Goal: Transaction & Acquisition: Purchase product/service

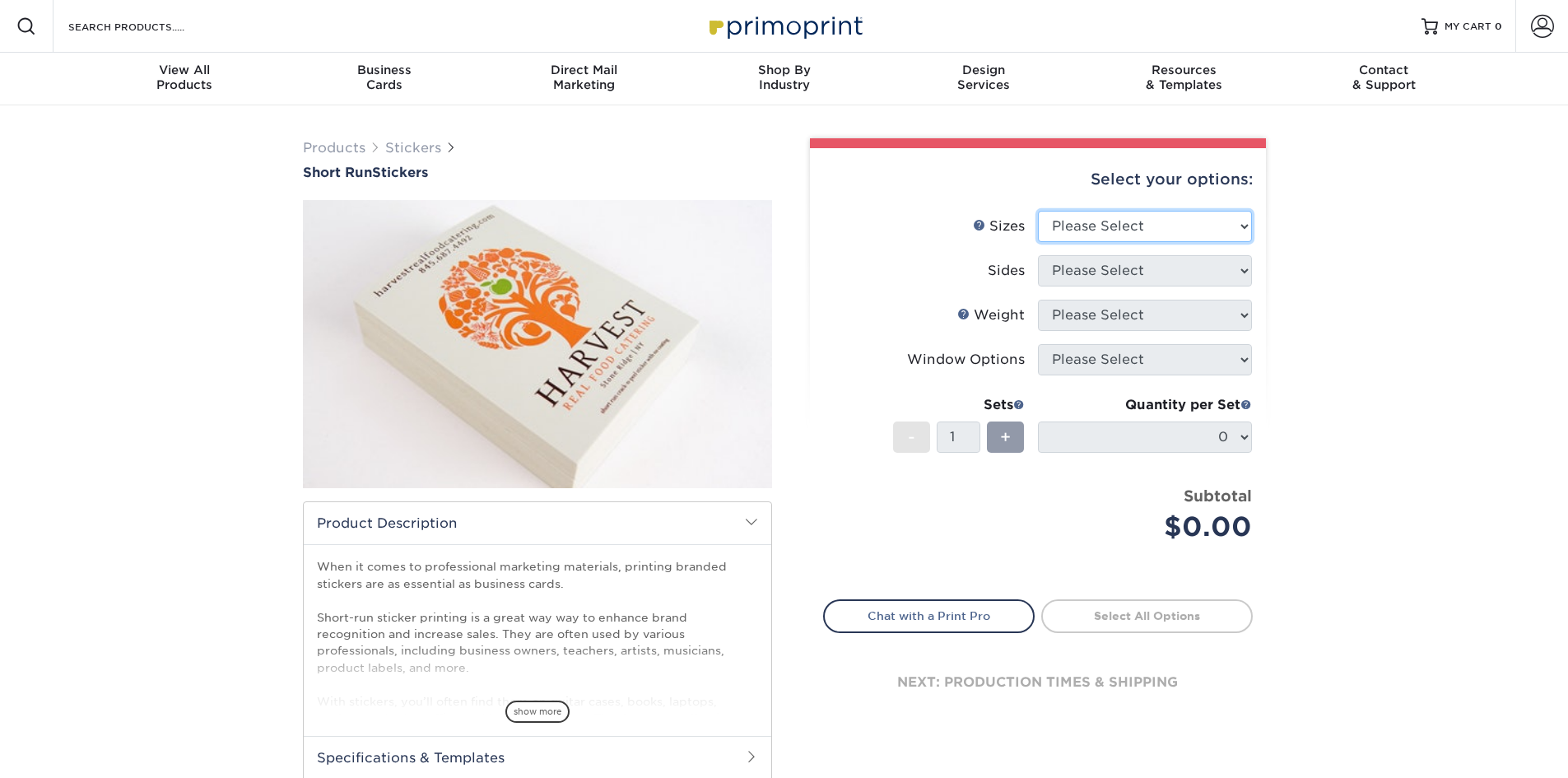
click at [1086, 218] on select "Please Select 1.5" x 3.5" 1.75" x 3.5" 2" x 2" 2" x 3" 2" x 3.5" 2" x 4" 2" x 8…" at bounding box center [1145, 226] width 214 height 31
select select "2.00x3.50"
click at [1038, 211] on select "Please Select 1.5" x 3.5" 1.75" x 3.5" 2" x 2" 2" x 3" 2" x 3.5" 2" x 4" 2" x 8…" at bounding box center [1145, 226] width 214 height 31
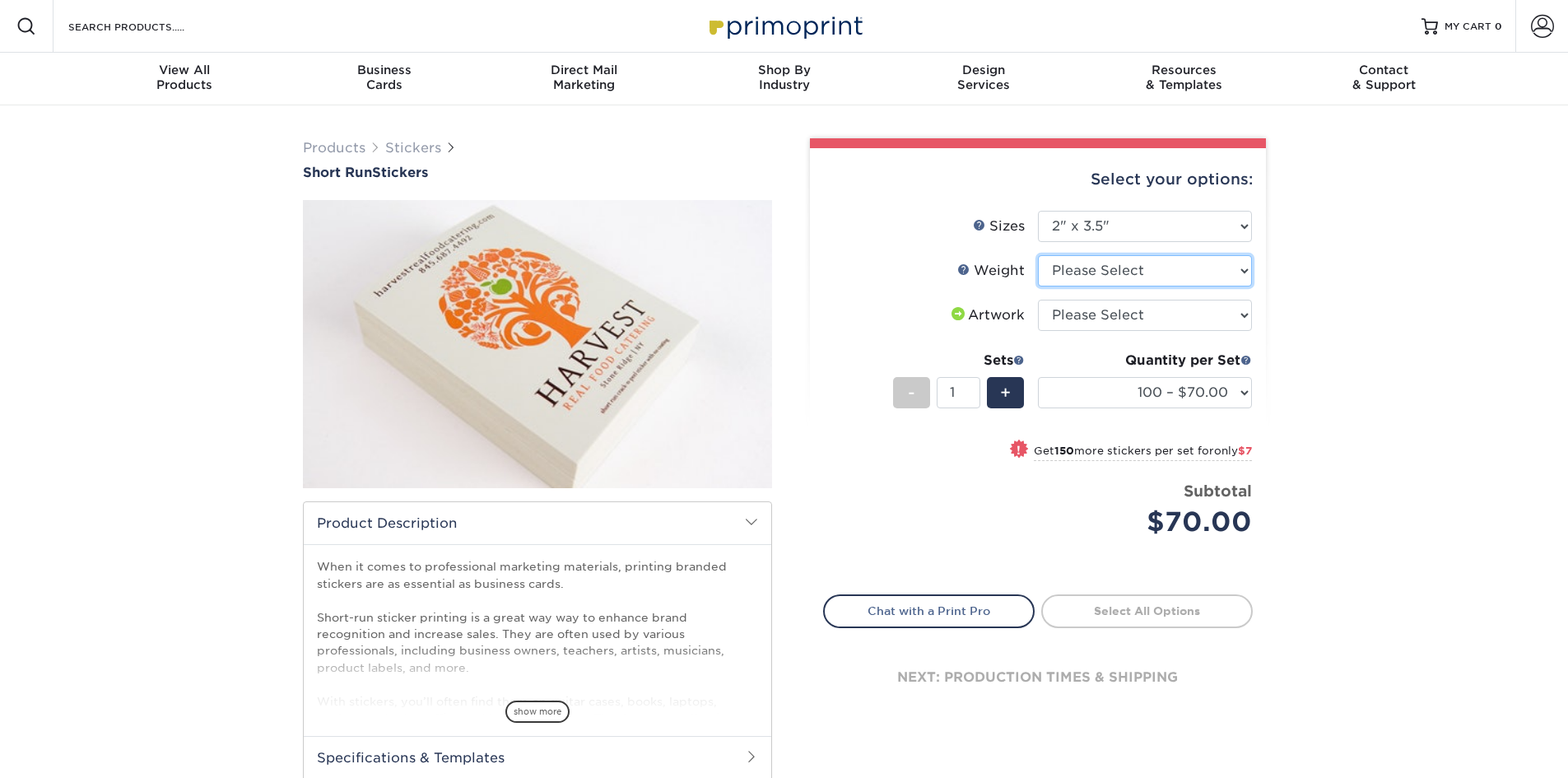
click at [1119, 273] on select "Please Select Crack and Peel" at bounding box center [1145, 271] width 214 height 31
select select "Crack and Peel"
click at [1038, 256] on select "Please Select Crack and Peel" at bounding box center [1145, 271] width 214 height 31
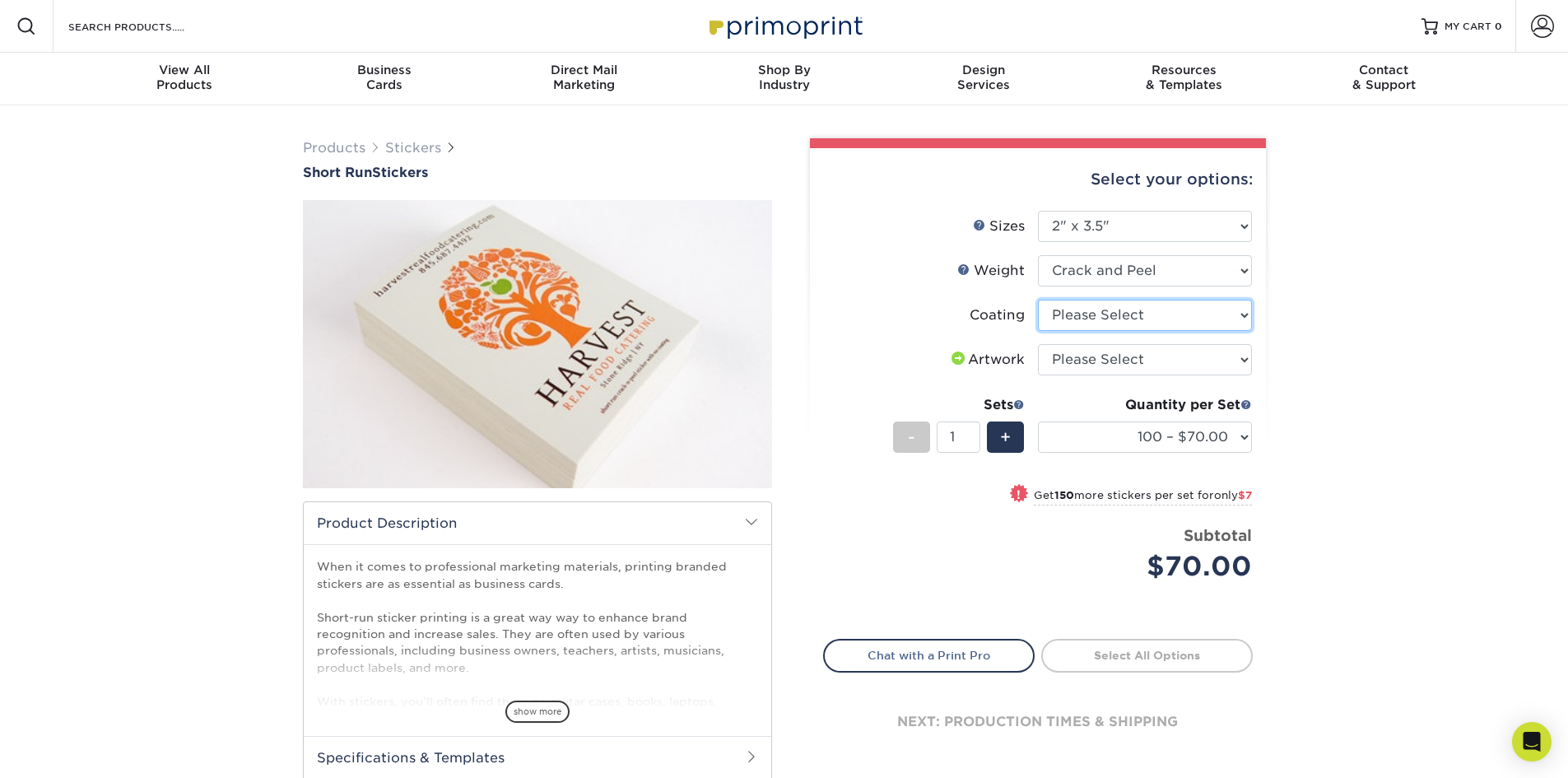
click at [1113, 314] on select at bounding box center [1145, 315] width 214 height 31
select select "3e7618de-abca-4bda-9f97-8b9129e913d8"
click at [1038, 300] on select at bounding box center [1145, 315] width 214 height 31
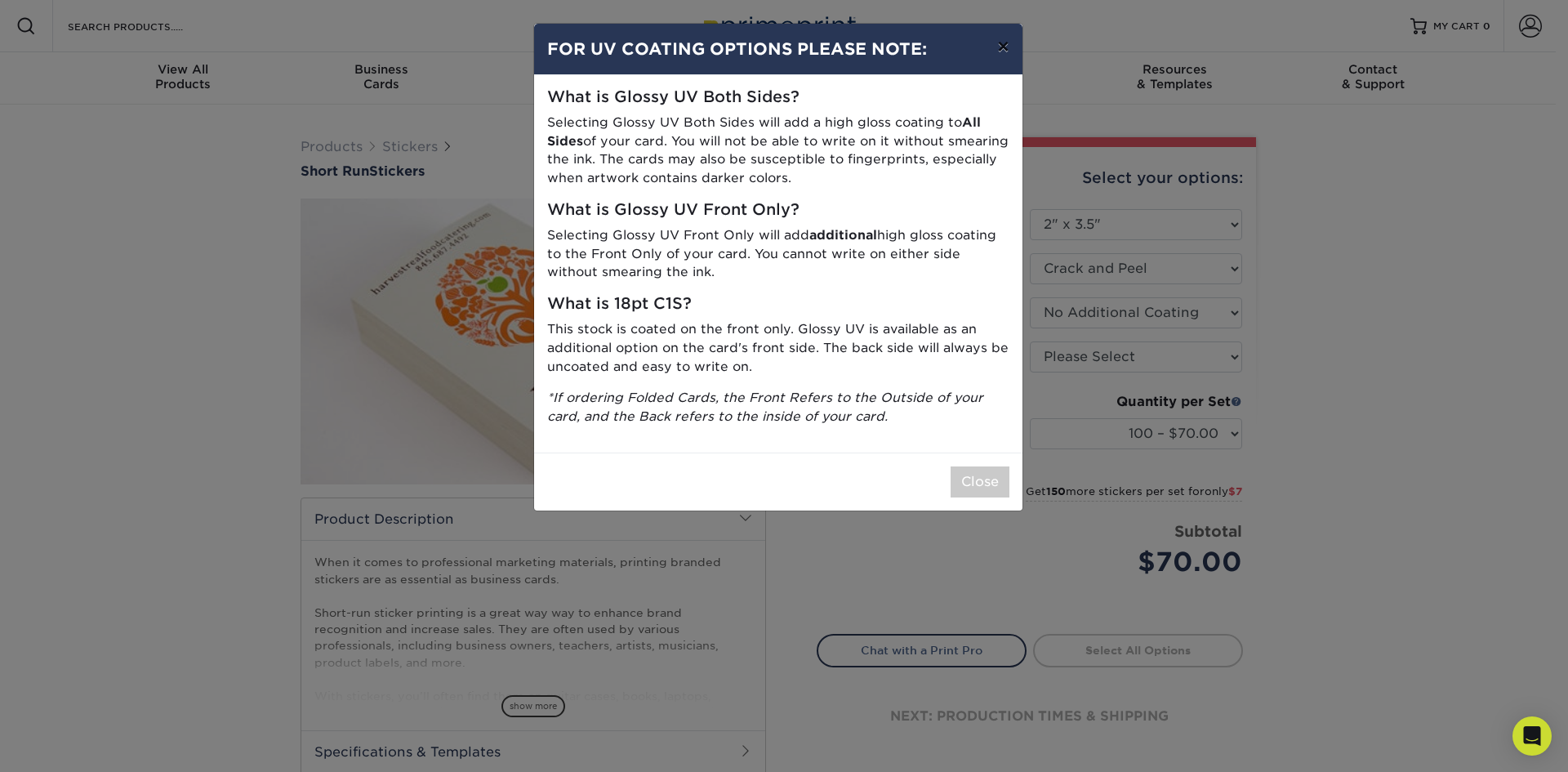
click at [998, 44] on button "×" at bounding box center [1003, 46] width 38 height 46
